Goal: Task Accomplishment & Management: Complete application form

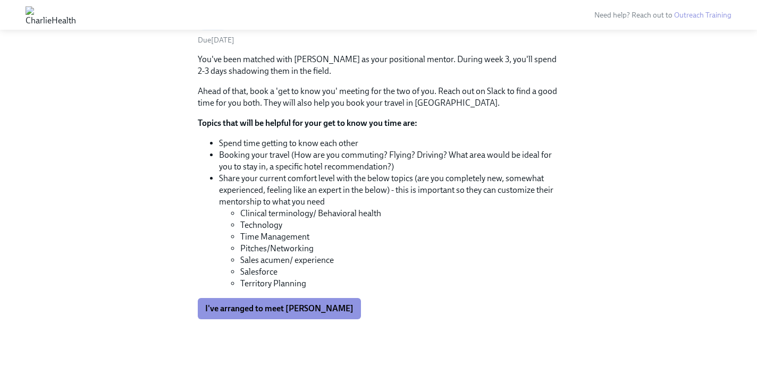
scroll to position [71, 0]
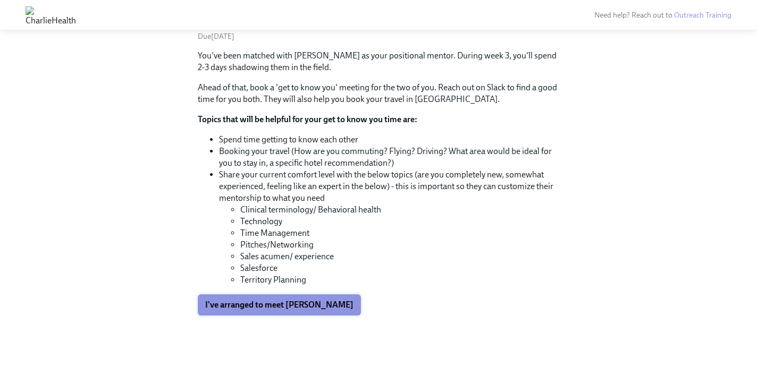
click at [289, 309] on span "I've arranged to meet [PERSON_NAME]" at bounding box center [279, 305] width 148 height 11
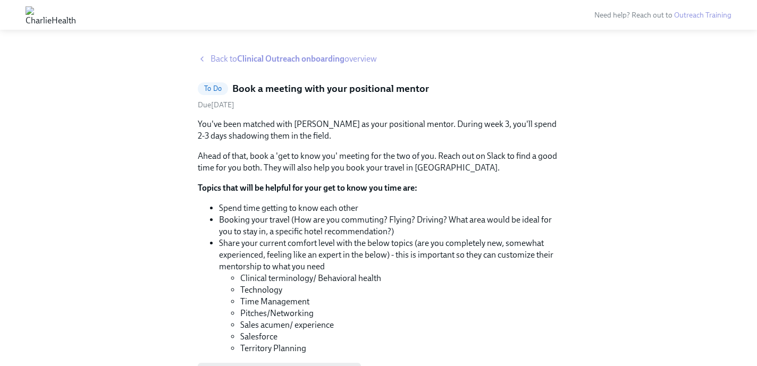
scroll to position [0, 0]
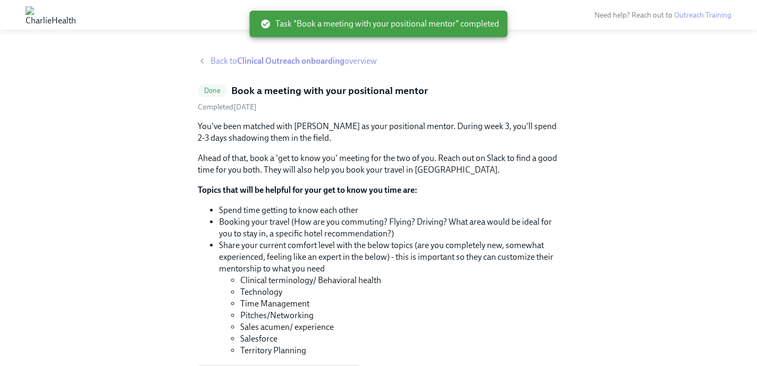
click at [219, 60] on span "Back to Clinical Outreach onboarding overview" at bounding box center [294, 61] width 166 height 12
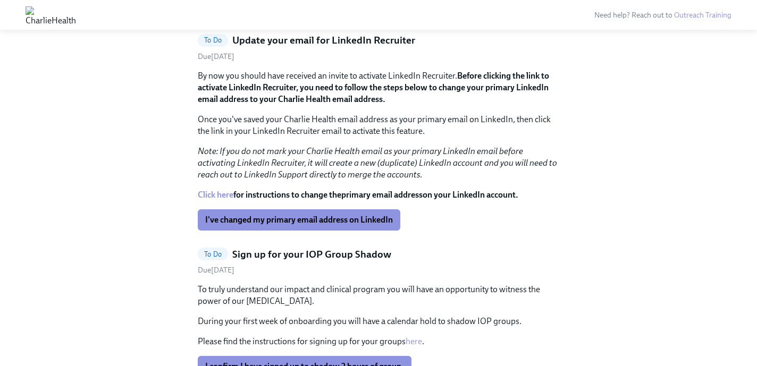
scroll to position [336, 0]
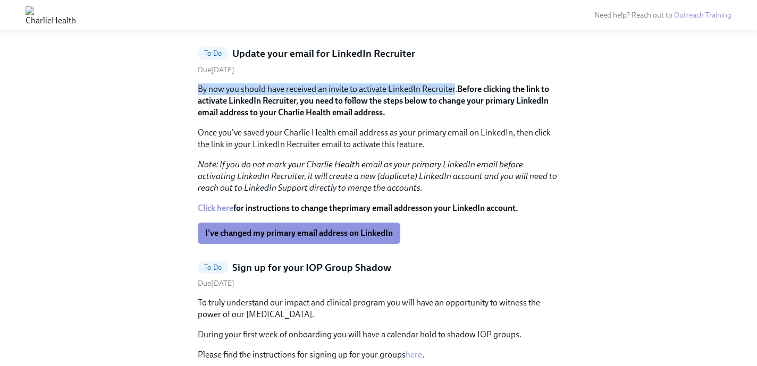
drag, startPoint x: 200, startPoint y: 89, endPoint x: 455, endPoint y: 91, distance: 255.3
click at [455, 91] on p "By now you should have received an invite to activate LinkedIn Recruiter. Befor…" at bounding box center [379, 101] width 362 height 35
click at [399, 109] on p "By now you should have received an invite to activate LinkedIn Recruiter. Befor…" at bounding box center [379, 101] width 362 height 35
click at [219, 205] on link "Click here" at bounding box center [216, 208] width 36 height 10
click at [216, 208] on link "Click here" at bounding box center [216, 208] width 36 height 10
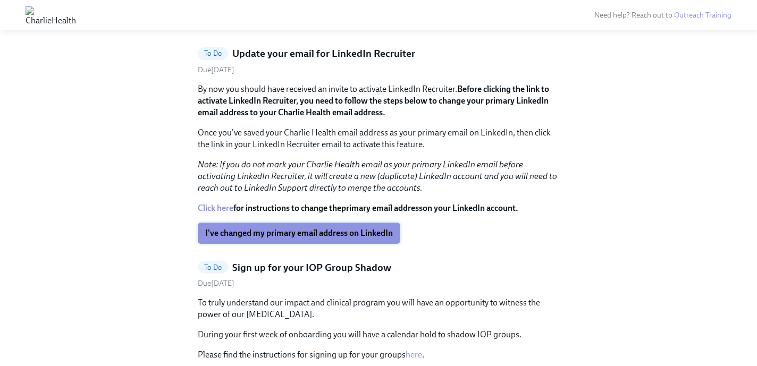
click at [343, 231] on span "I've changed my primary email address on LinkedIn" at bounding box center [299, 233] width 188 height 11
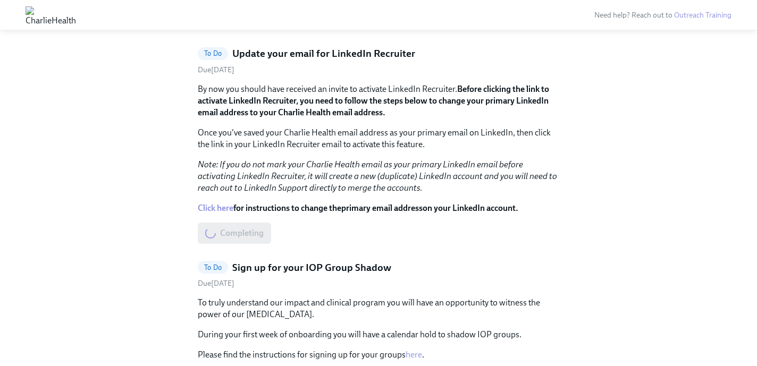
click at [418, 89] on p "By now you should have received an invite to activate LinkedIn Recruiter. Befor…" at bounding box center [379, 101] width 362 height 35
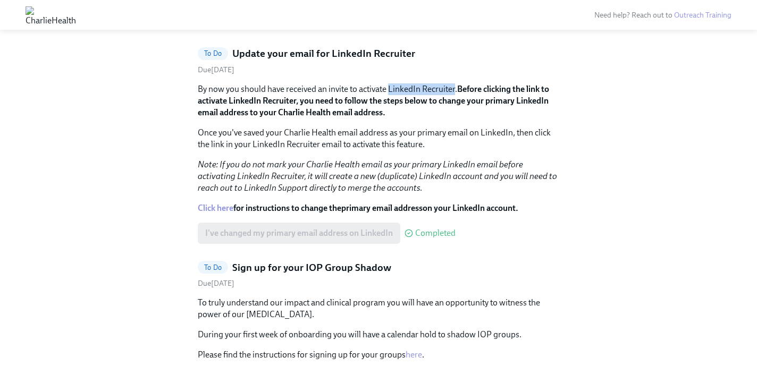
drag, startPoint x: 455, startPoint y: 92, endPoint x: 391, endPoint y: 93, distance: 63.3
click at [391, 93] on p "By now you should have received an invite to activate LinkedIn Recruiter. Befor…" at bounding box center [379, 101] width 362 height 35
copy p "LinkedIn Recruiter"
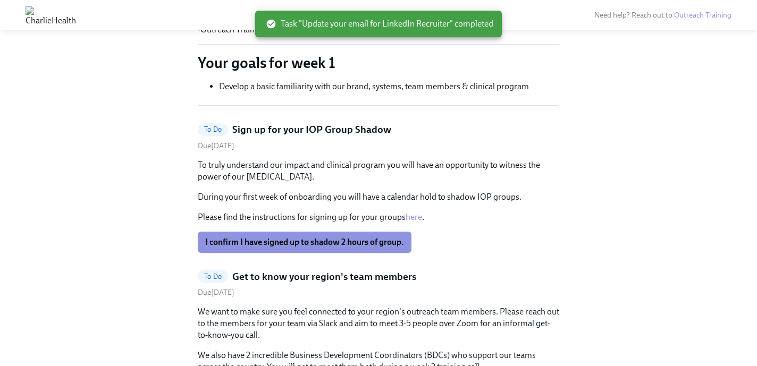
scroll to position [260, 0]
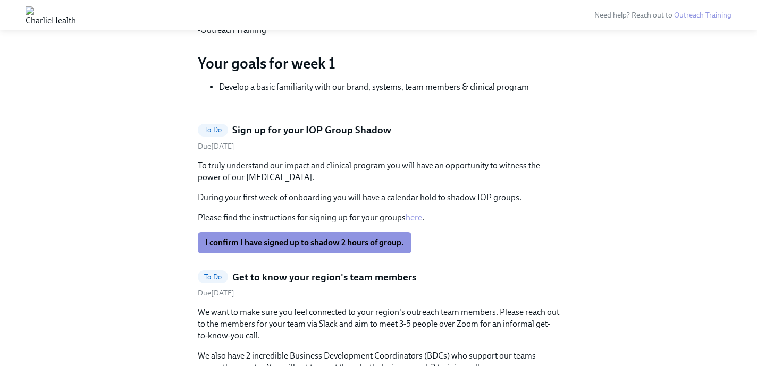
click at [552, 146] on div "Due [DATE]" at bounding box center [379, 146] width 362 height 10
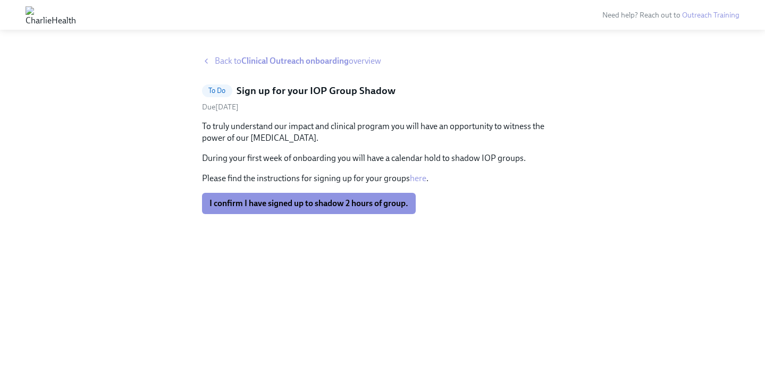
click at [418, 177] on link "here" at bounding box center [418, 178] width 16 height 10
